Goal: Transaction & Acquisition: Book appointment/travel/reservation

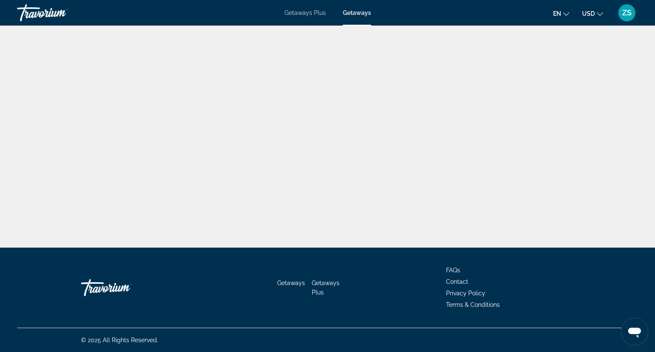
click at [49, 12] on div "Travorium" at bounding box center [59, 13] width 85 height 22
click at [299, 16] on span "Getaways Plus" at bounding box center [304, 12] width 41 height 7
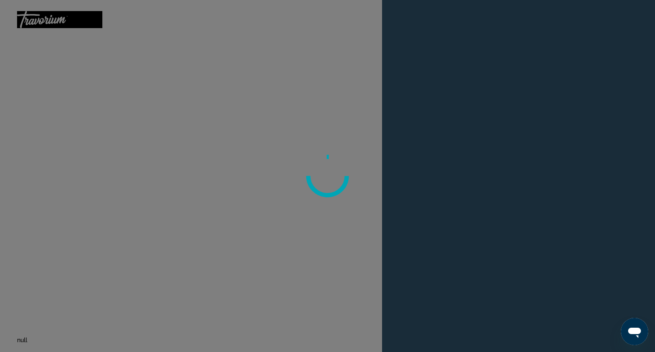
click at [159, 58] on div at bounding box center [327, 176] width 655 height 352
